Goal: Task Accomplishment & Management: Manage account settings

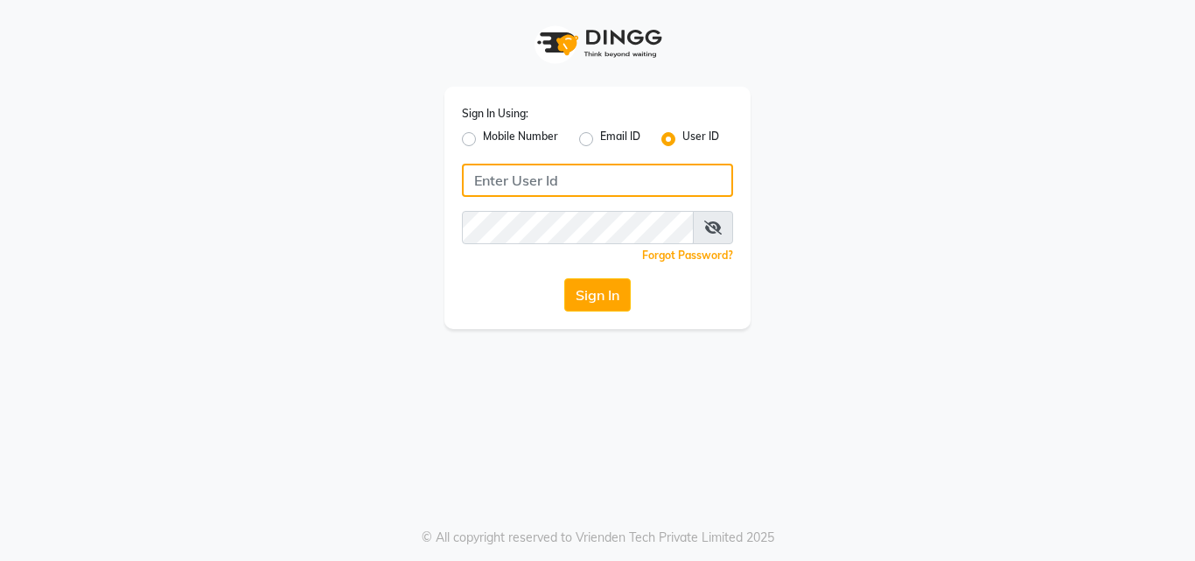
click at [610, 174] on input "Username" at bounding box center [597, 180] width 271 height 33
type input "8878248646"
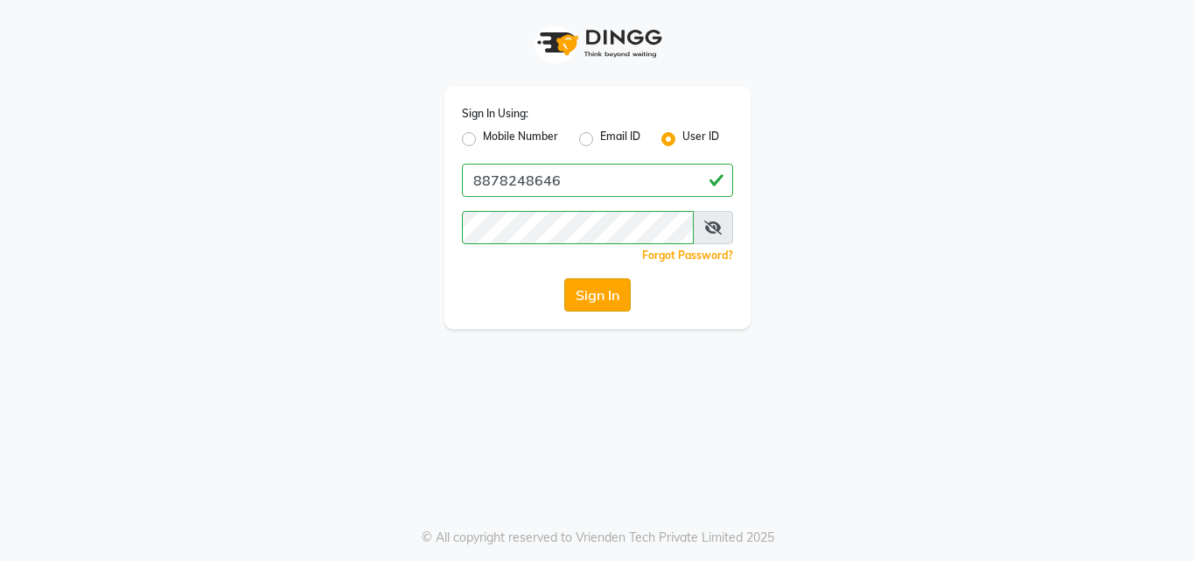
click at [602, 291] on button "Sign In" at bounding box center [597, 294] width 67 height 33
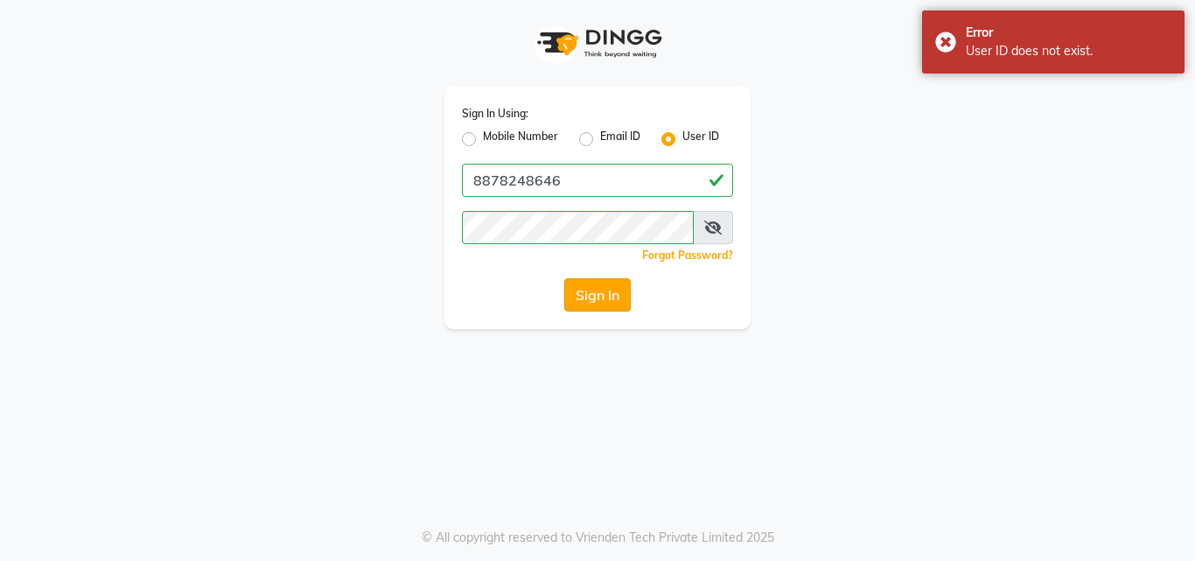
click at [601, 291] on button "Sign In" at bounding box center [597, 294] width 67 height 33
click at [601, 291] on div "Sign In" at bounding box center [597, 294] width 271 height 33
click at [601, 291] on button "Sign In" at bounding box center [597, 294] width 67 height 33
click at [710, 232] on icon at bounding box center [713, 228] width 18 height 14
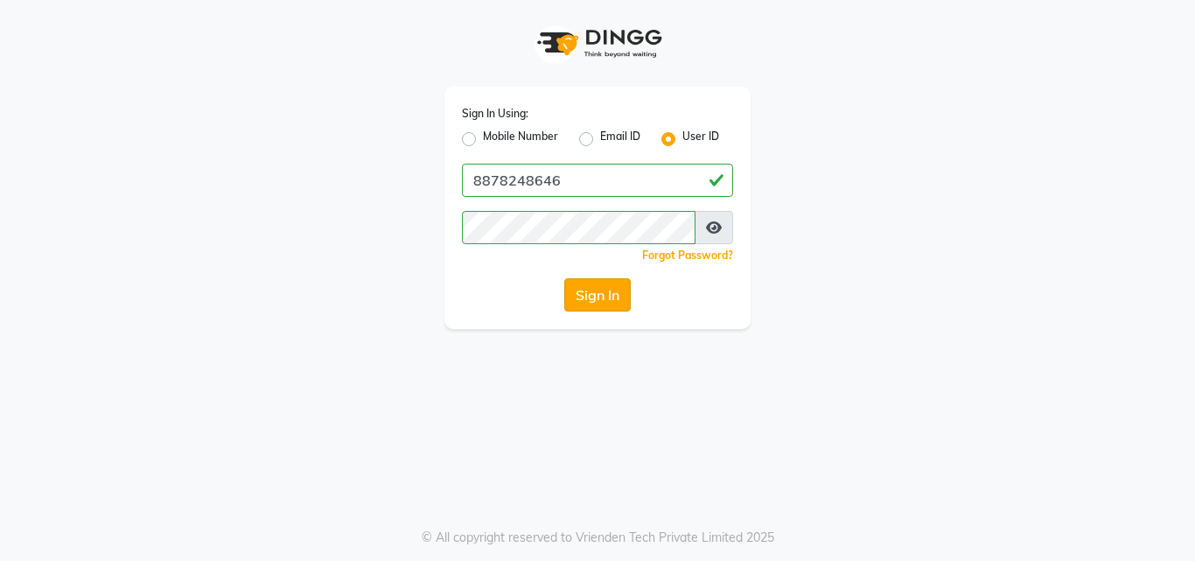
click at [591, 305] on button "Sign In" at bounding box center [597, 294] width 67 height 33
click at [591, 303] on button "Sign In" at bounding box center [597, 294] width 67 height 33
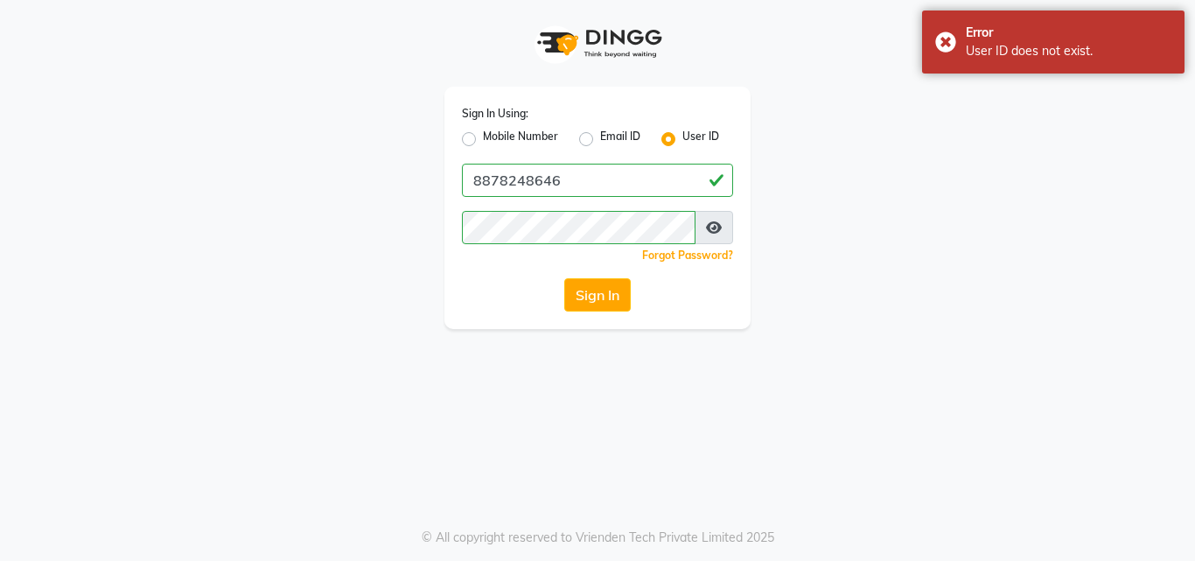
click at [960, 125] on div "Sign In Using: Mobile Number Email ID User ID 8878248646 Remember me Forgot Pas…" at bounding box center [598, 164] width 998 height 329
click at [483, 136] on label "Mobile Number" at bounding box center [520, 139] width 75 height 21
click at [483, 136] on input "Mobile Number" at bounding box center [488, 134] width 11 height 11
radio input "true"
radio input "false"
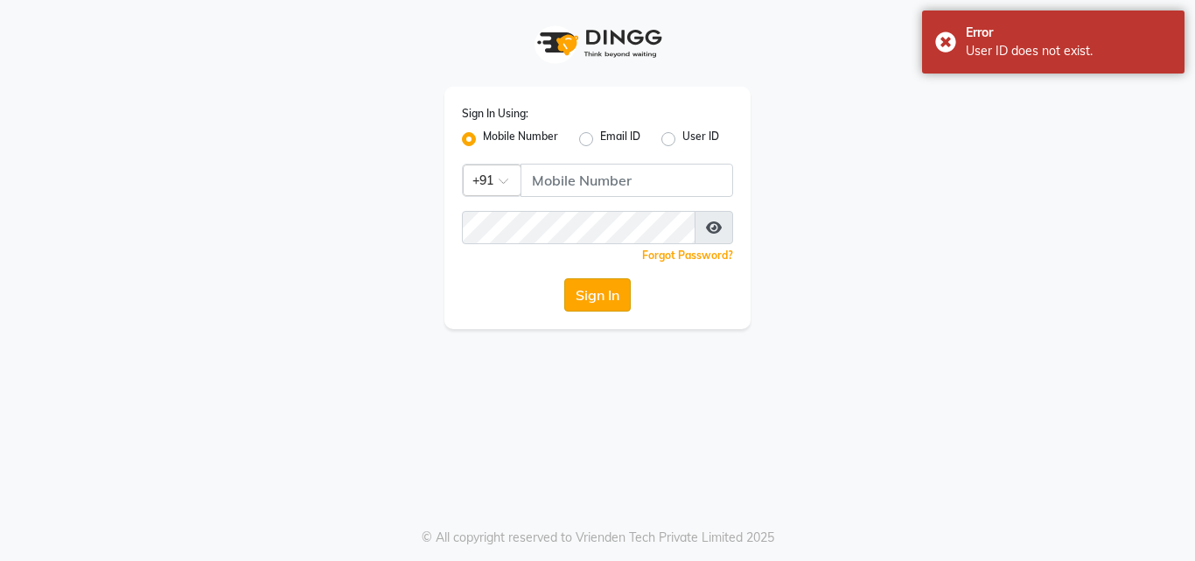
click at [586, 286] on button "Sign In" at bounding box center [597, 294] width 67 height 33
click at [588, 298] on button "Sign In" at bounding box center [597, 294] width 67 height 33
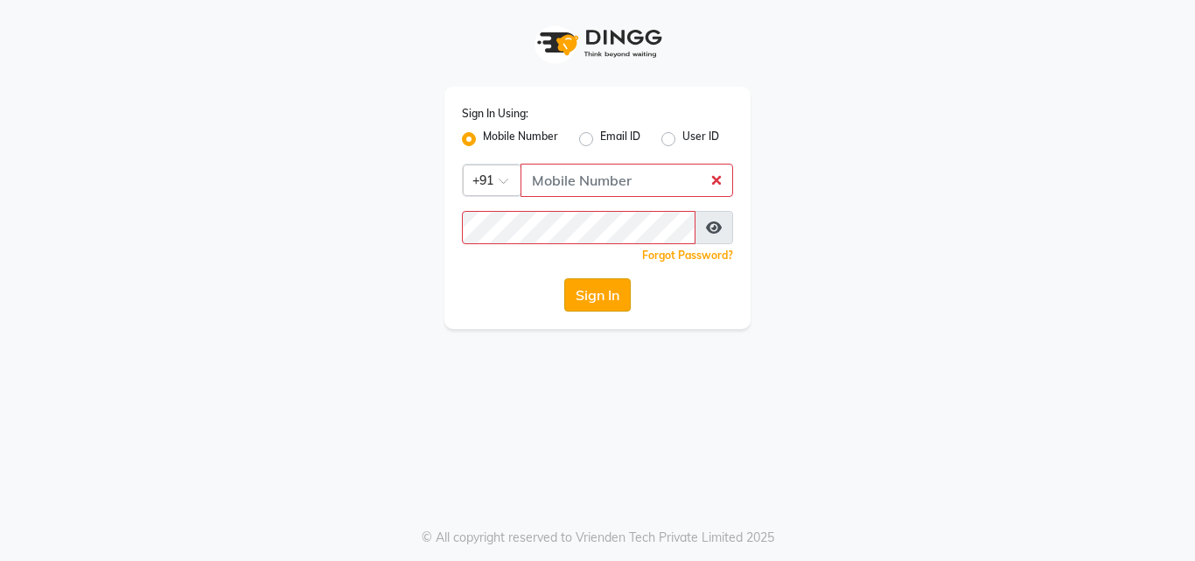
click at [588, 298] on button "Sign In" at bounding box center [597, 294] width 67 height 33
click at [587, 298] on button "Sign In" at bounding box center [597, 294] width 67 height 33
click at [583, 298] on button "Sign In" at bounding box center [597, 294] width 67 height 33
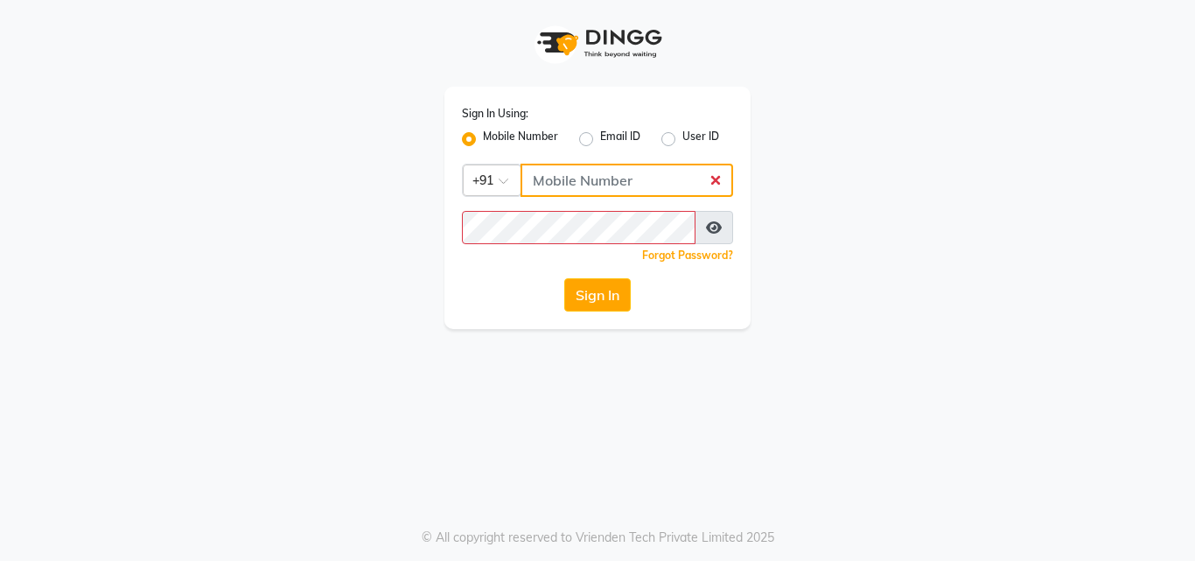
click at [553, 186] on input "Username" at bounding box center [627, 180] width 213 height 33
type input "8878248646"
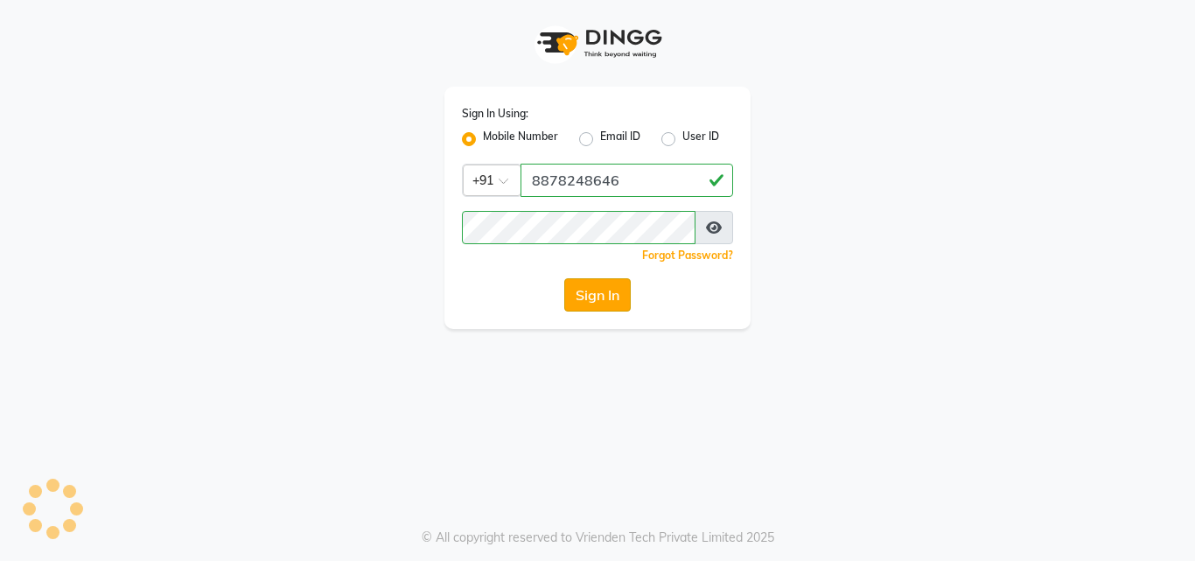
click at [591, 307] on button "Sign In" at bounding box center [597, 294] width 67 height 33
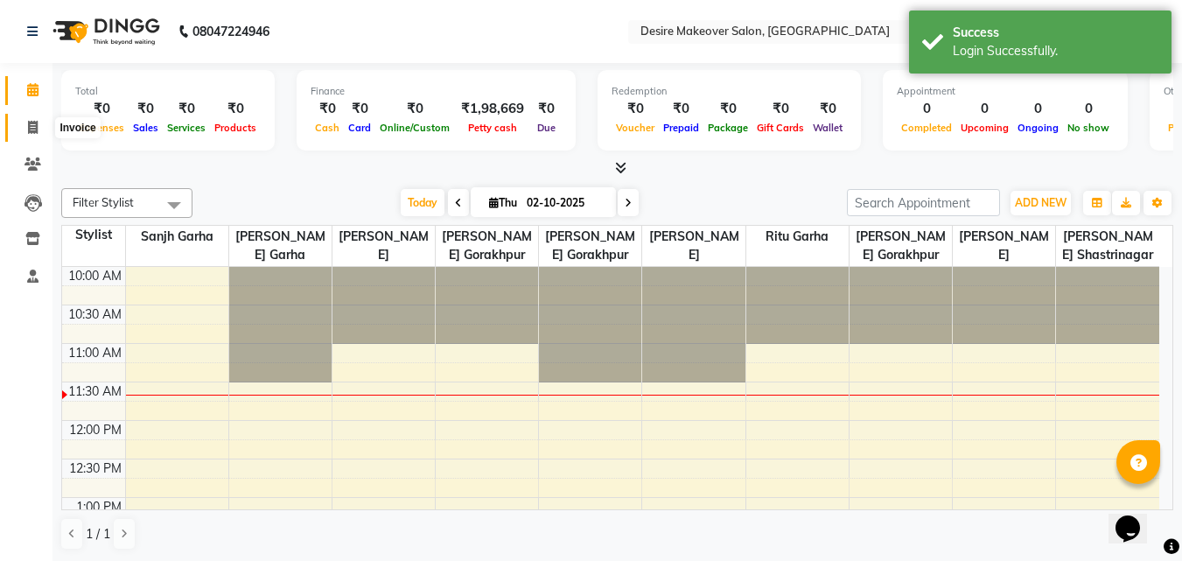
click at [25, 126] on span at bounding box center [33, 128] width 31 height 20
select select "service"
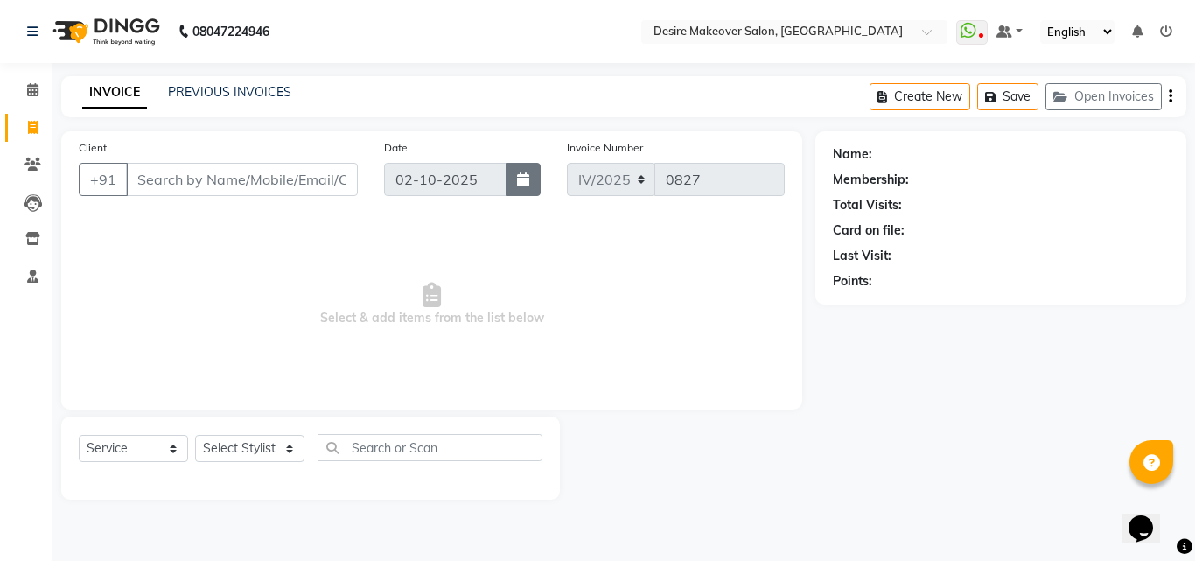
click at [515, 180] on button "button" at bounding box center [523, 179] width 35 height 33
select select "10"
select select "2025"
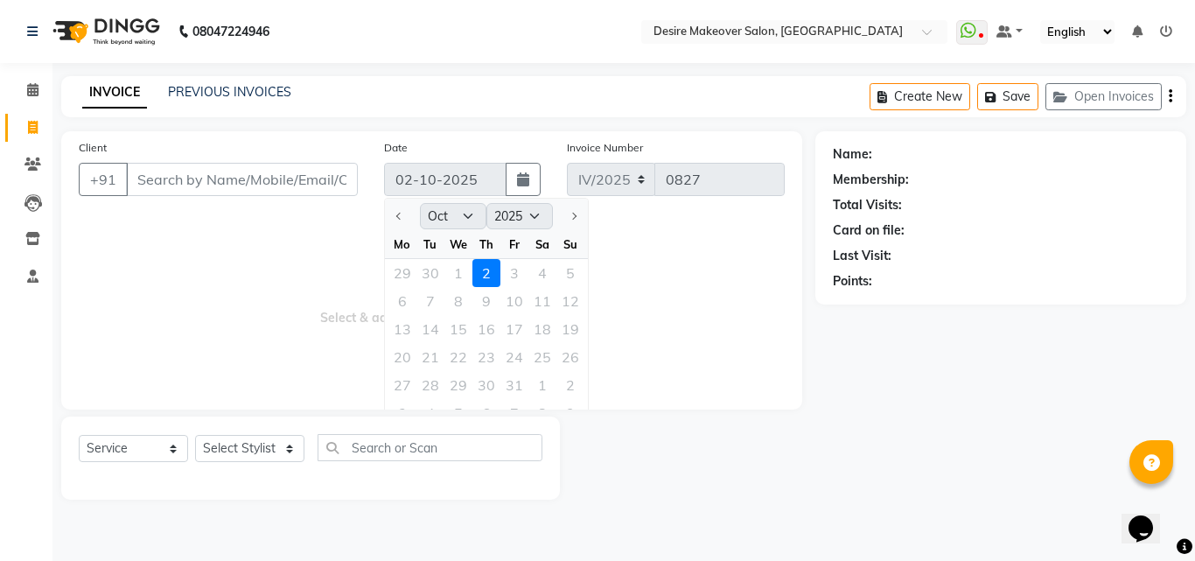
click at [399, 217] on div at bounding box center [402, 216] width 35 height 28
click at [425, 270] on div "29 30 1 2 3 4 5" at bounding box center [486, 273] width 203 height 28
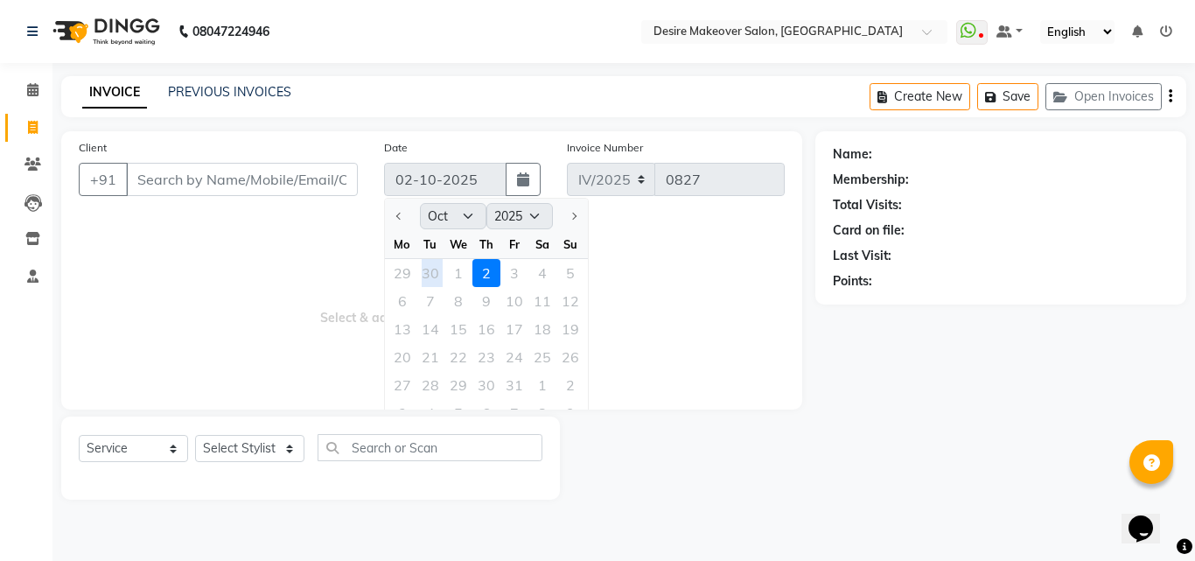
click at [425, 270] on div "29 30 1 2 3 4 5" at bounding box center [486, 273] width 203 height 28
click at [214, 212] on div "Client +91 Date [DATE] Jan Feb Mar Apr May Jun [DATE] Aug Sep Oct Nov [DATE] 20…" at bounding box center [431, 270] width 741 height 278
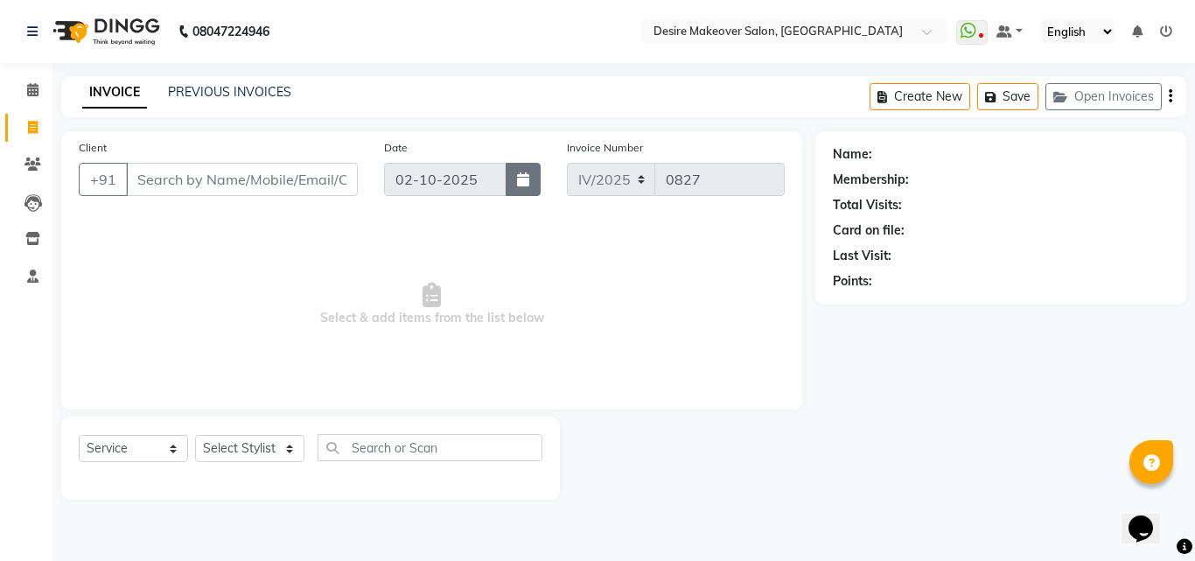
click at [524, 183] on icon "button" at bounding box center [523, 179] width 12 height 14
select select "10"
select select "2025"
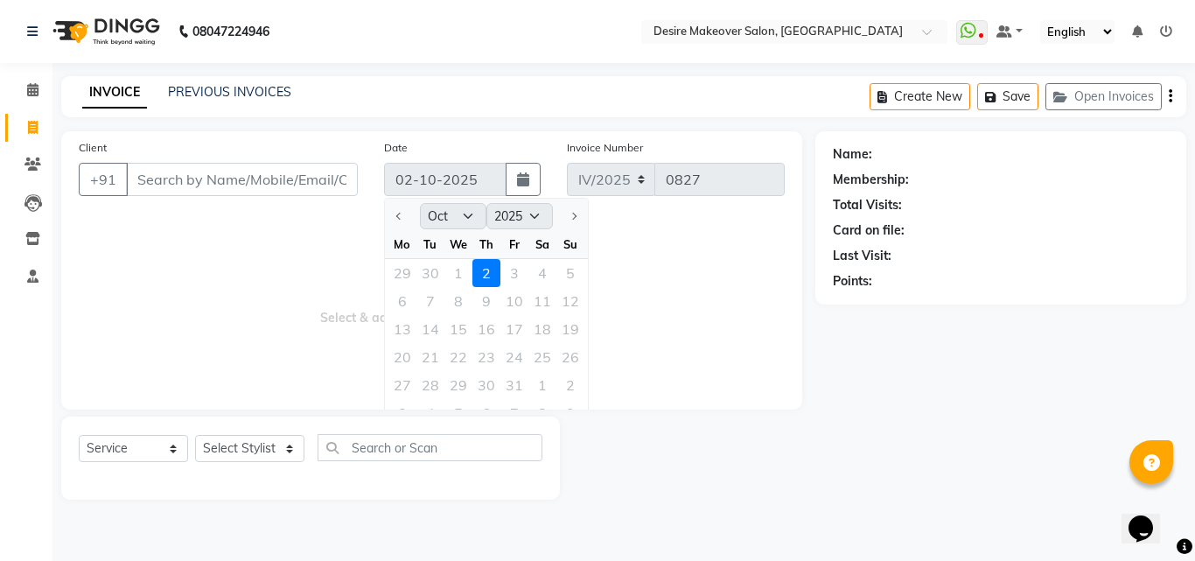
click at [422, 277] on div "29 30 1 2 3 4 5" at bounding box center [486, 273] width 203 height 28
click at [404, 217] on div at bounding box center [402, 216] width 35 height 28
click at [288, 169] on input "Client" at bounding box center [242, 179] width 232 height 33
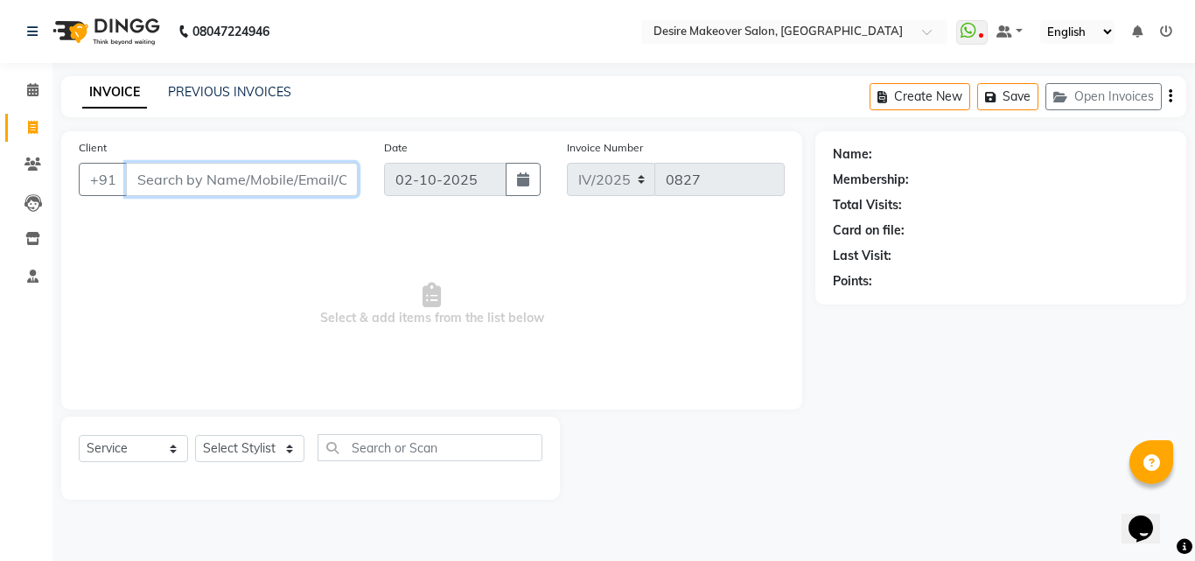
click at [288, 169] on input "Client" at bounding box center [242, 179] width 232 height 33
click at [268, 83] on div "PREVIOUS INVOICES" at bounding box center [229, 92] width 123 height 18
click at [260, 95] on link "PREVIOUS INVOICES" at bounding box center [229, 92] width 123 height 16
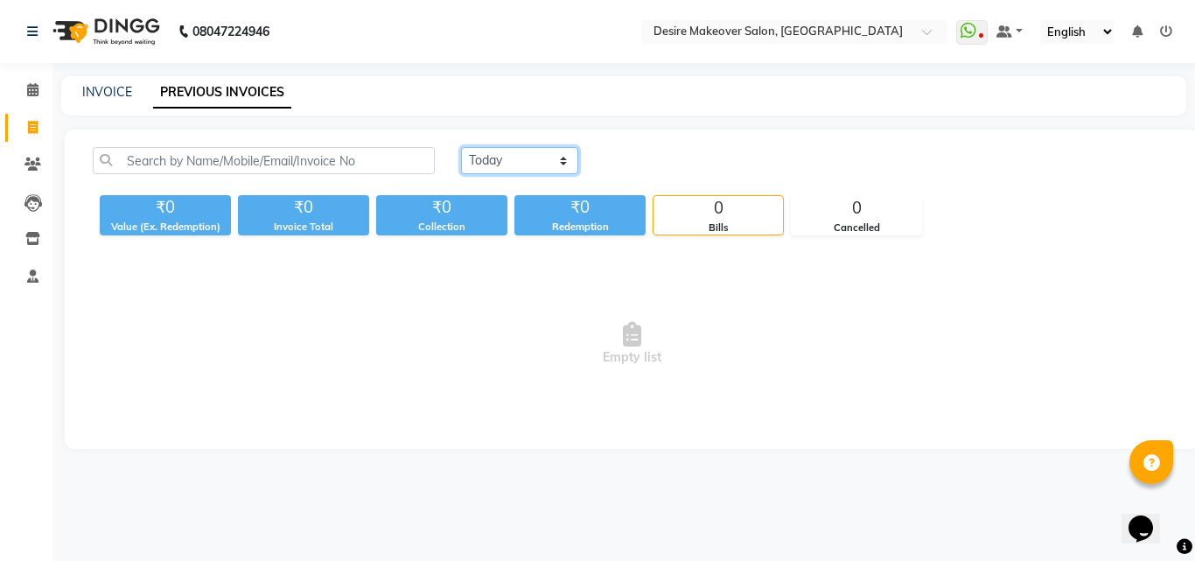
click at [557, 157] on select "[DATE] [DATE] Custom Range" at bounding box center [519, 160] width 117 height 27
select select "range"
click at [461, 147] on select "[DATE] [DATE] Custom Range" at bounding box center [519, 160] width 117 height 27
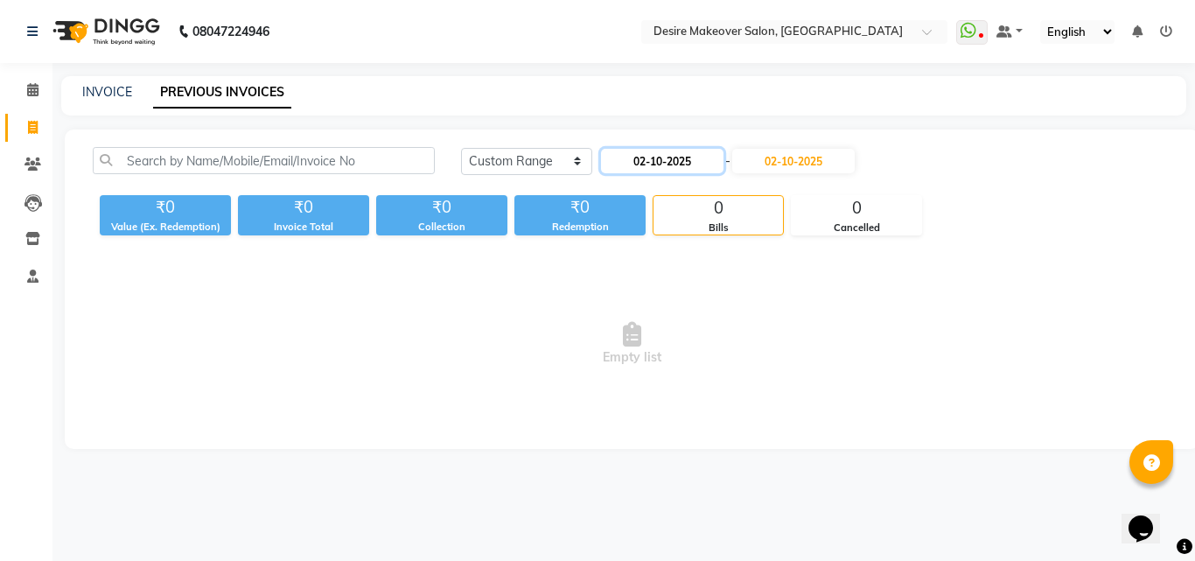
click at [668, 151] on input "02-10-2025" at bounding box center [662, 161] width 123 height 25
select select "10"
select select "2025"
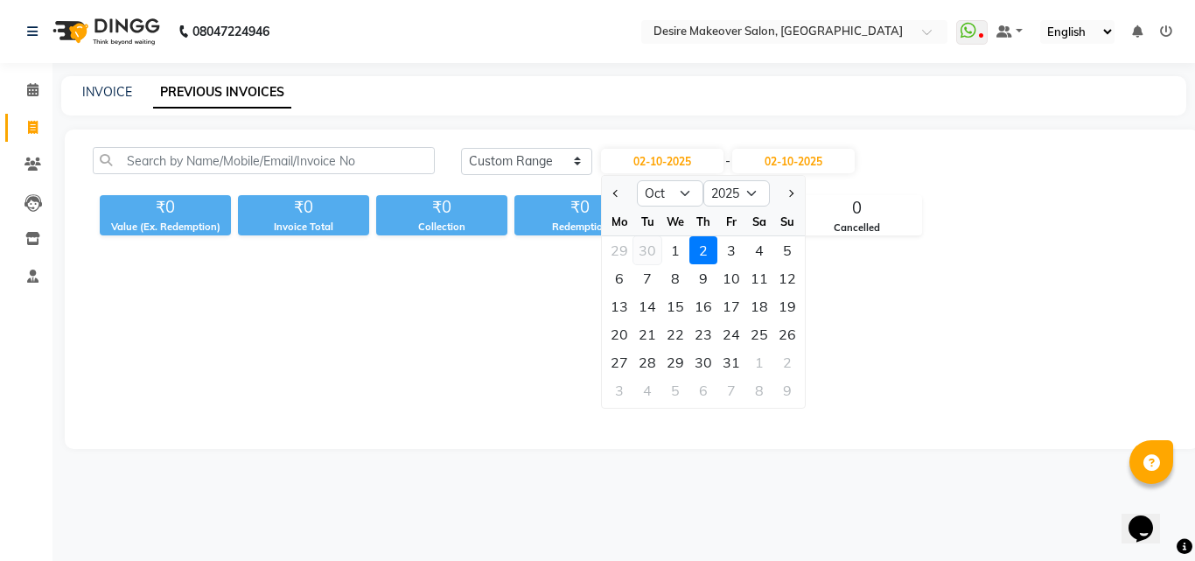
click at [645, 257] on div "30" at bounding box center [648, 250] width 28 height 28
type input "[DATE]"
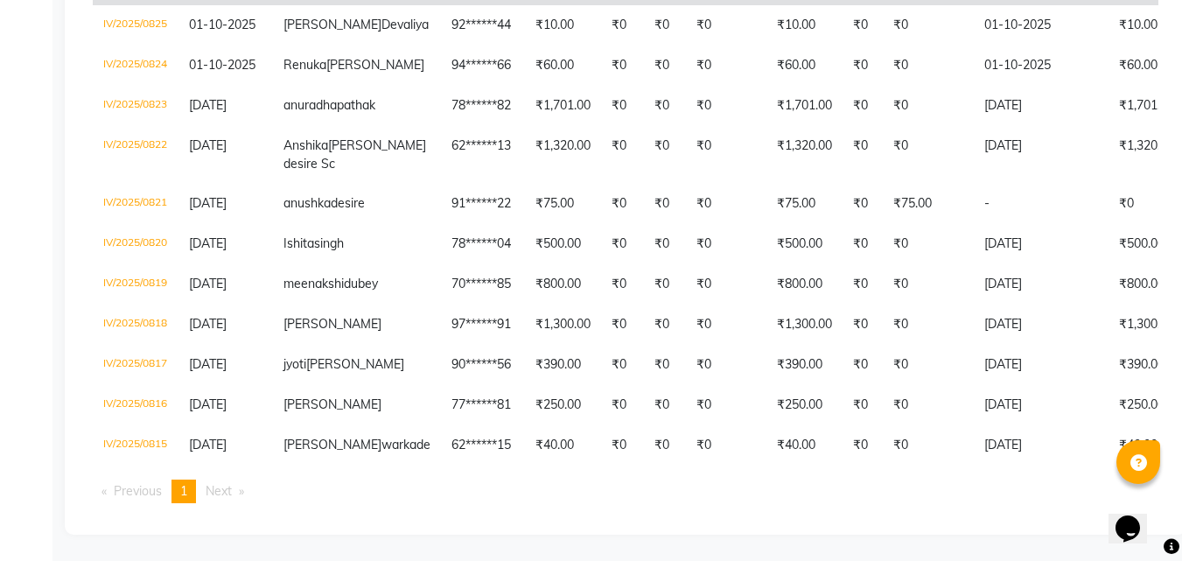
scroll to position [534, 0]
